Goal: Task Accomplishment & Management: Manage account settings

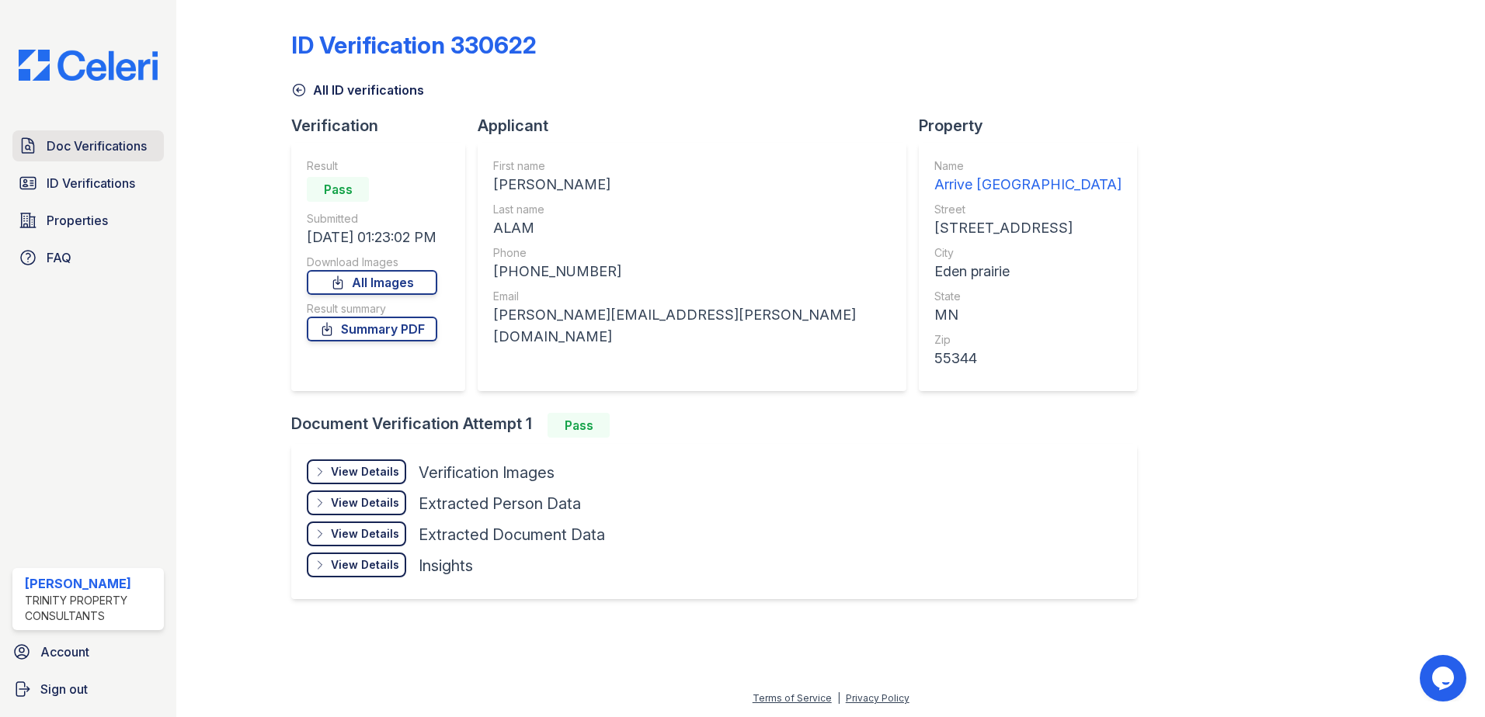
click at [104, 156] on link "Doc Verifications" at bounding box center [87, 145] width 151 height 31
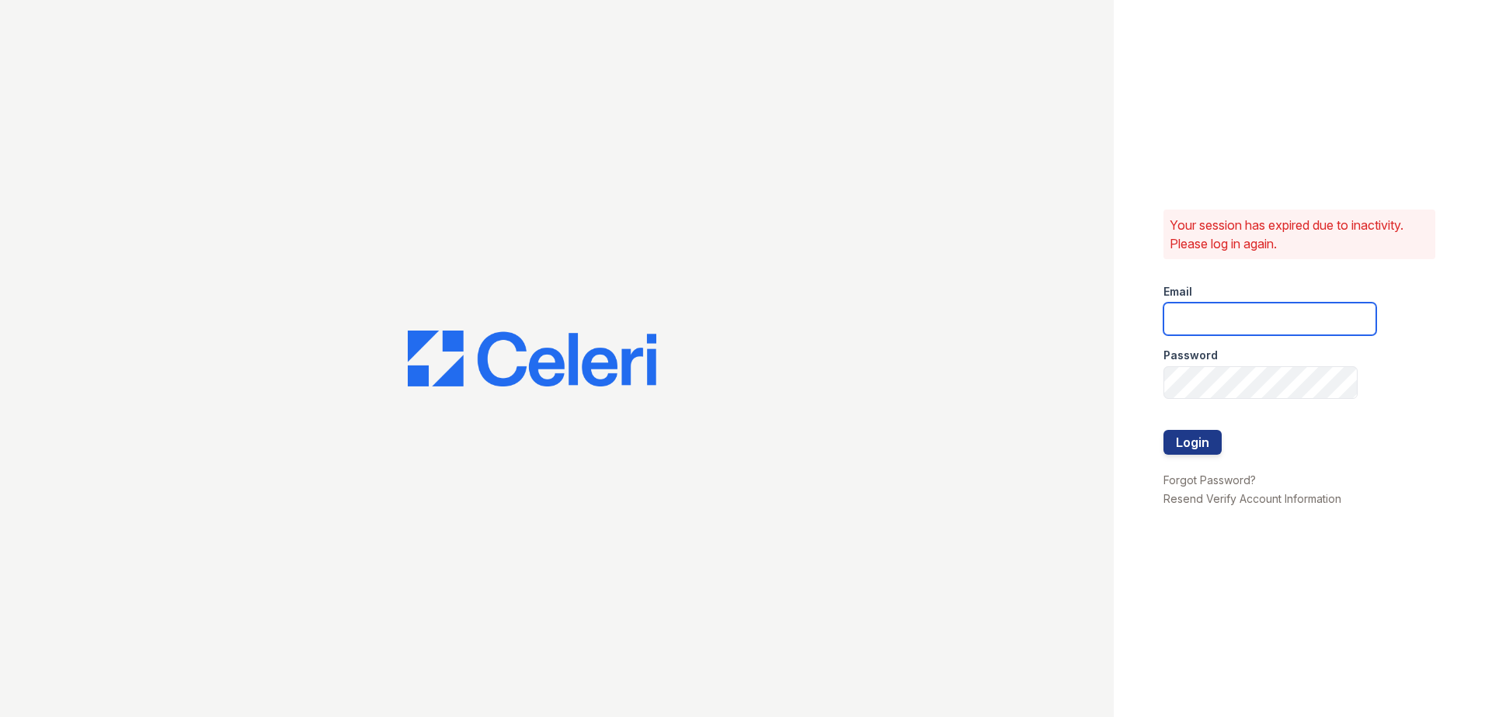
type input "fbarco@trinity-pm.com"
click at [1213, 437] on button "Login" at bounding box center [1192, 442] width 58 height 25
